Goal: Task Accomplishment & Management: Manage account settings

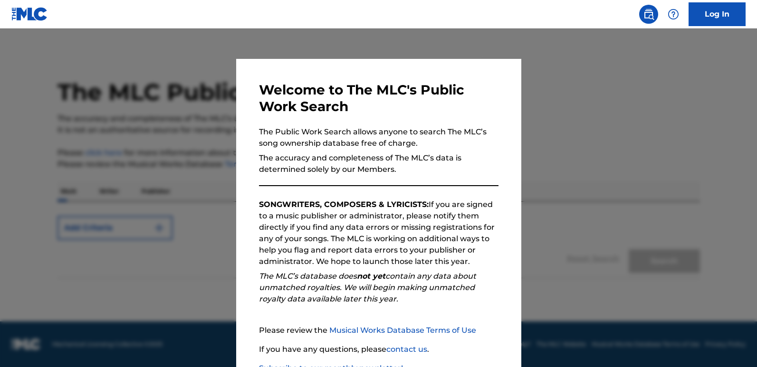
click at [720, 11] on link "Log In" at bounding box center [716, 14] width 57 height 24
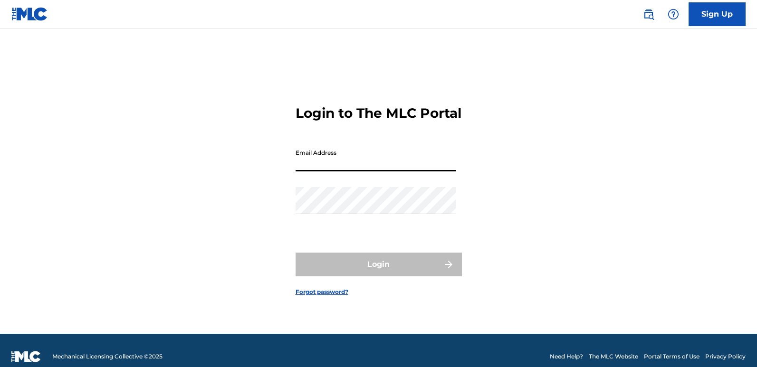
click at [338, 164] on input "Email Address" at bounding box center [375, 157] width 161 height 27
type input "[EMAIL_ADDRESS][DOMAIN_NAME]"
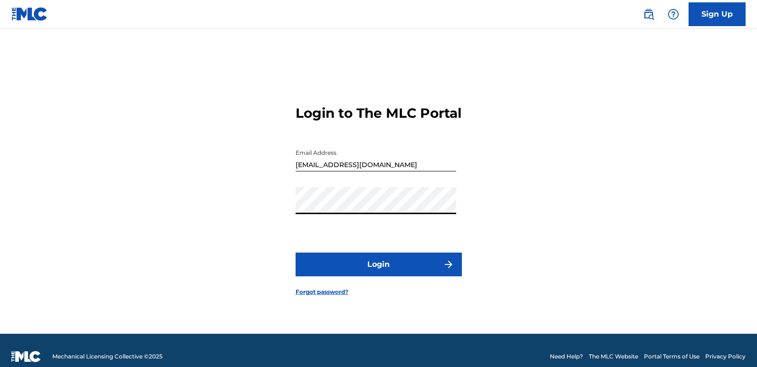
click at [410, 276] on button "Login" at bounding box center [378, 265] width 166 height 24
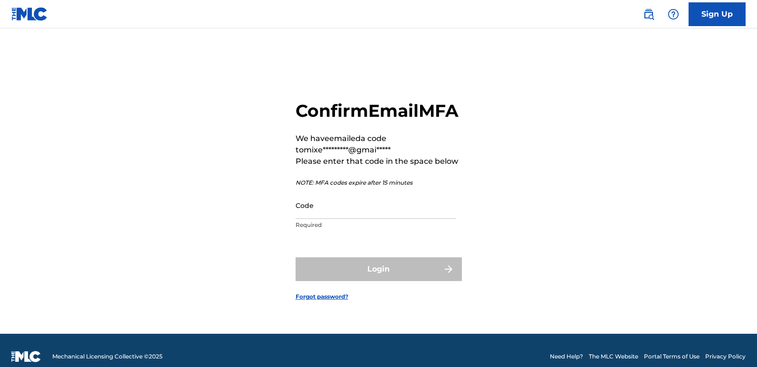
click at [362, 217] on input "Code" at bounding box center [375, 205] width 161 height 27
paste input "203501"
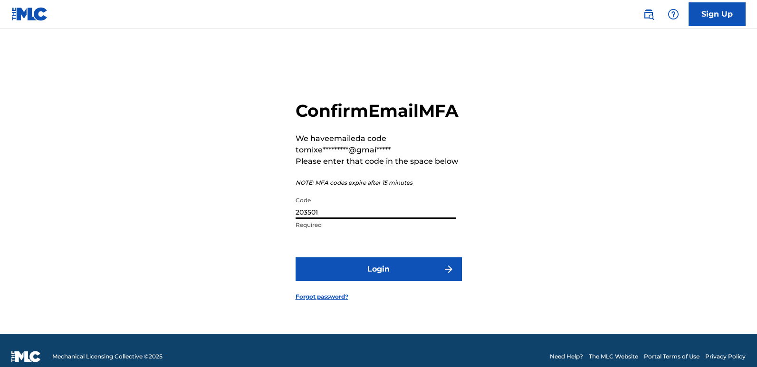
type input "203501"
click at [363, 281] on button "Login" at bounding box center [378, 269] width 166 height 24
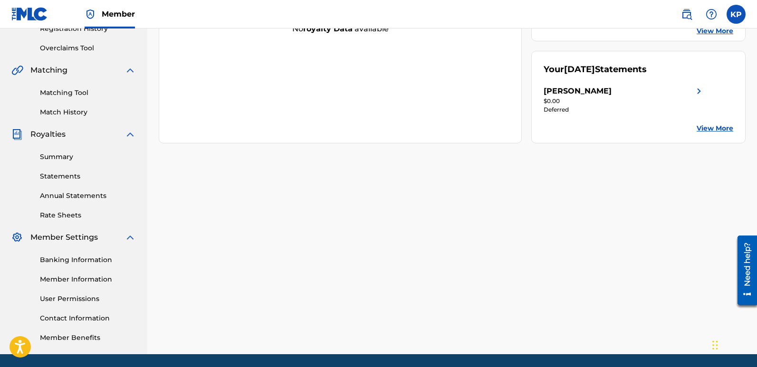
scroll to position [190, 0]
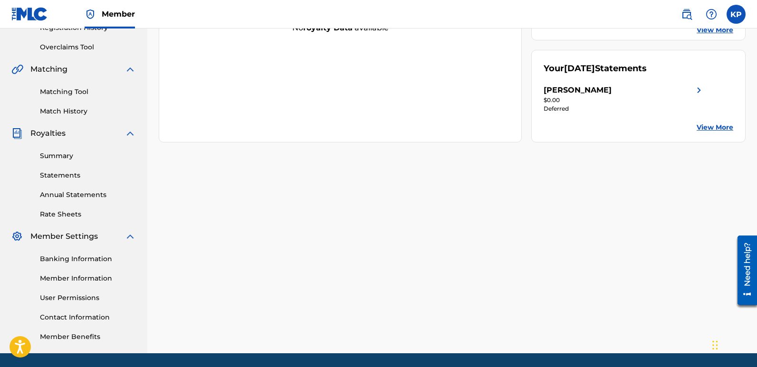
click at [79, 258] on link "Banking Information" at bounding box center [88, 259] width 96 height 10
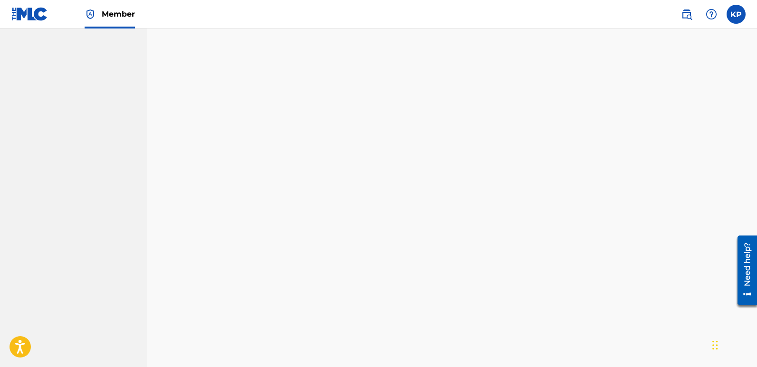
scroll to position [222, 0]
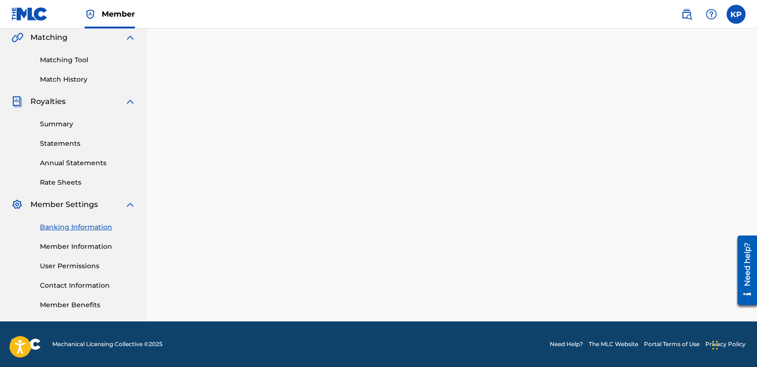
click at [69, 124] on link "Summary" at bounding box center [88, 124] width 96 height 10
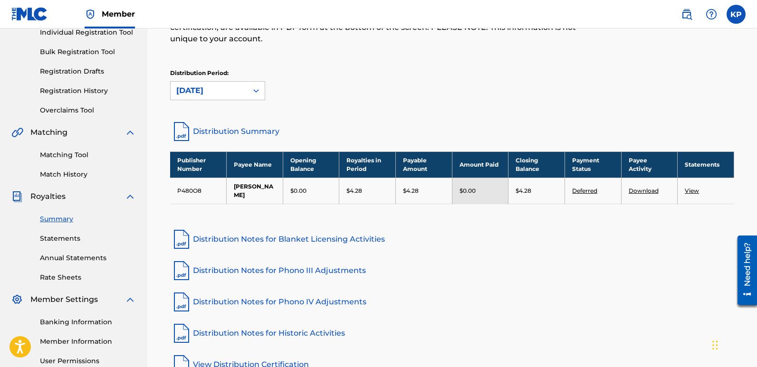
scroll to position [174, 0]
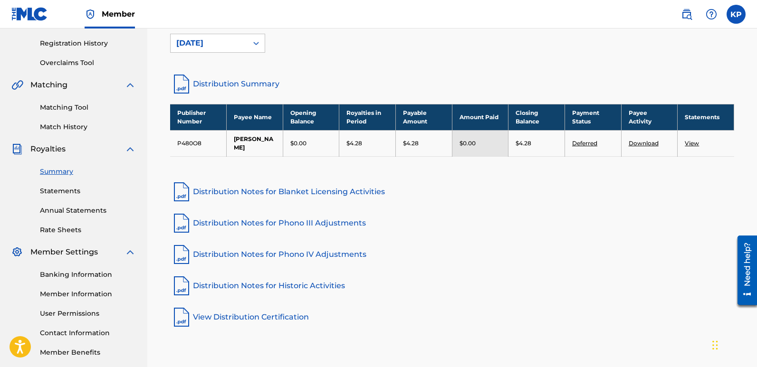
click at [67, 187] on link "Statements" at bounding box center [88, 191] width 96 height 10
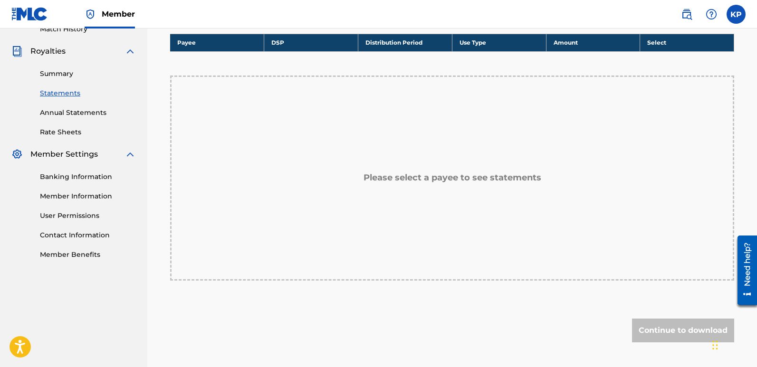
scroll to position [285, 0]
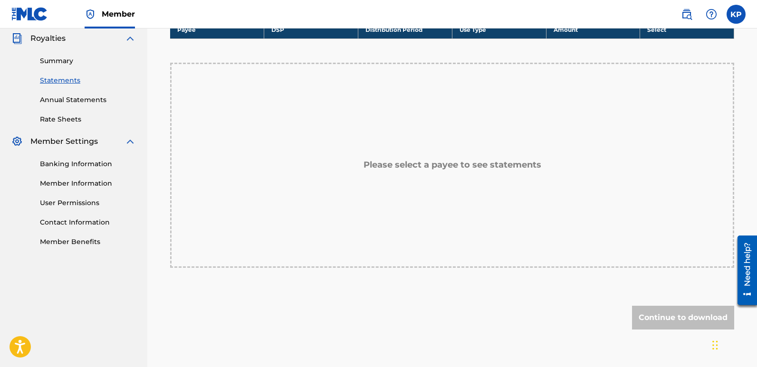
click at [80, 242] on link "Member Benefits" at bounding box center [88, 242] width 96 height 10
click at [57, 167] on link "Banking Information" at bounding box center [88, 164] width 96 height 10
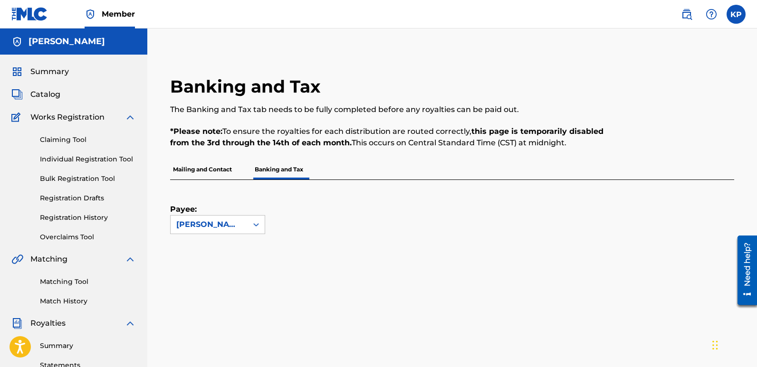
click at [738, 23] on label at bounding box center [735, 14] width 19 height 19
click at [736, 14] on input "KP [PERSON_NAME] [EMAIL_ADDRESS][DOMAIN_NAME] Notification Preferences Profile …" at bounding box center [736, 14] width 0 height 0
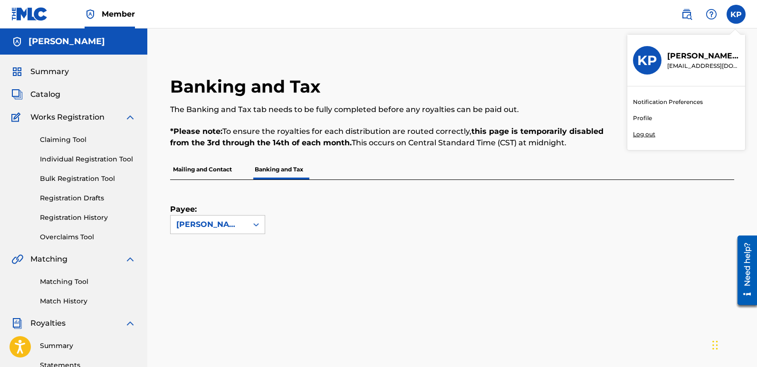
click at [643, 133] on p "Log out" at bounding box center [644, 134] width 22 height 9
click at [736, 14] on input "KP [PERSON_NAME] [EMAIL_ADDRESS][DOMAIN_NAME] Notification Preferences Profile …" at bounding box center [736, 14] width 0 height 0
